Goal: Navigation & Orientation: Find specific page/section

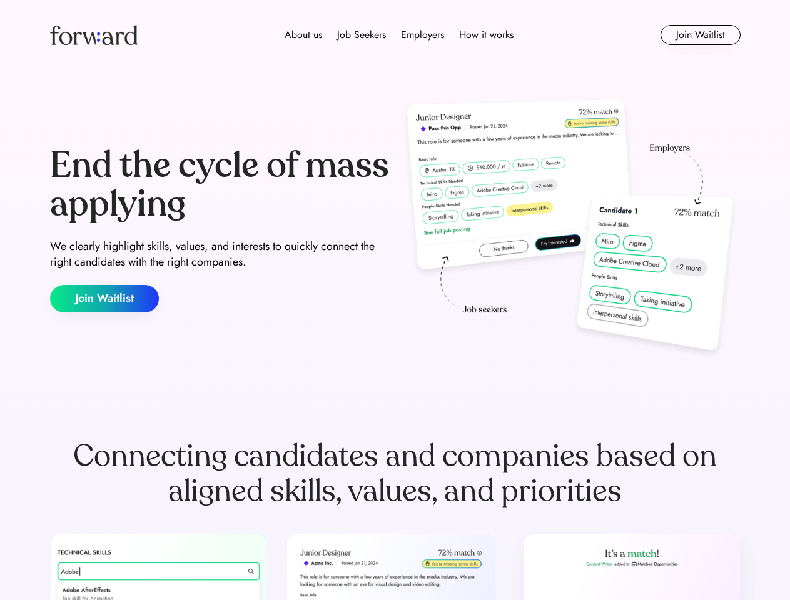
click at [395, 300] on div "End the cycle of mass applying We clearly highlight skills, values, and interes…" at bounding box center [395, 229] width 691 height 269
click at [395, 35] on div "About us Job Seekers Employers How it works" at bounding box center [399, 35] width 493 height 15
click at [94, 35] on img at bounding box center [94, 35] width 88 height 20
click at [399, 35] on div "About us Job Seekers Employers How it works" at bounding box center [399, 35] width 493 height 15
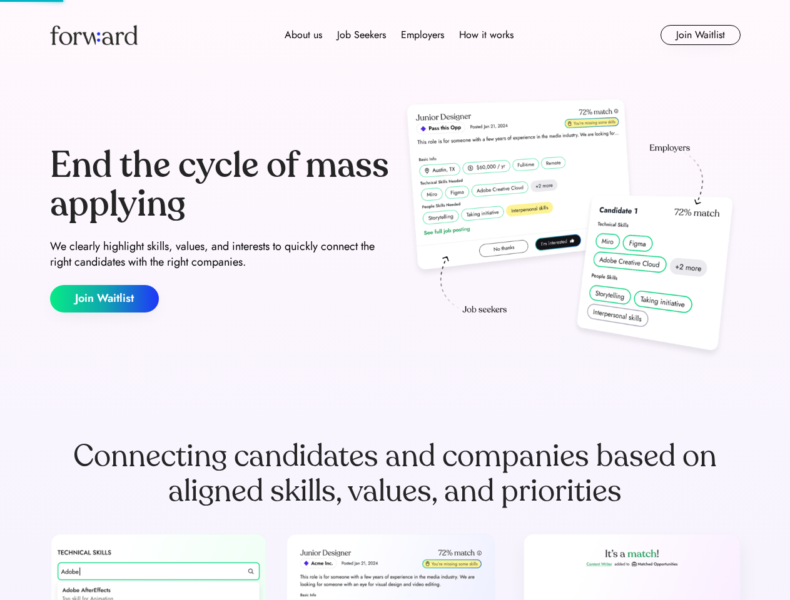
click at [303, 35] on div "About us" at bounding box center [304, 35] width 38 height 15
click at [362, 35] on div "Job Seekers" at bounding box center [361, 35] width 49 height 15
click at [422, 35] on div "Employers" at bounding box center [422, 35] width 43 height 15
click at [485, 35] on div "How it works" at bounding box center [486, 35] width 54 height 15
click at [700, 35] on button "Join Waitlist" at bounding box center [700, 35] width 80 height 20
